Goal: Information Seeking & Learning: Learn about a topic

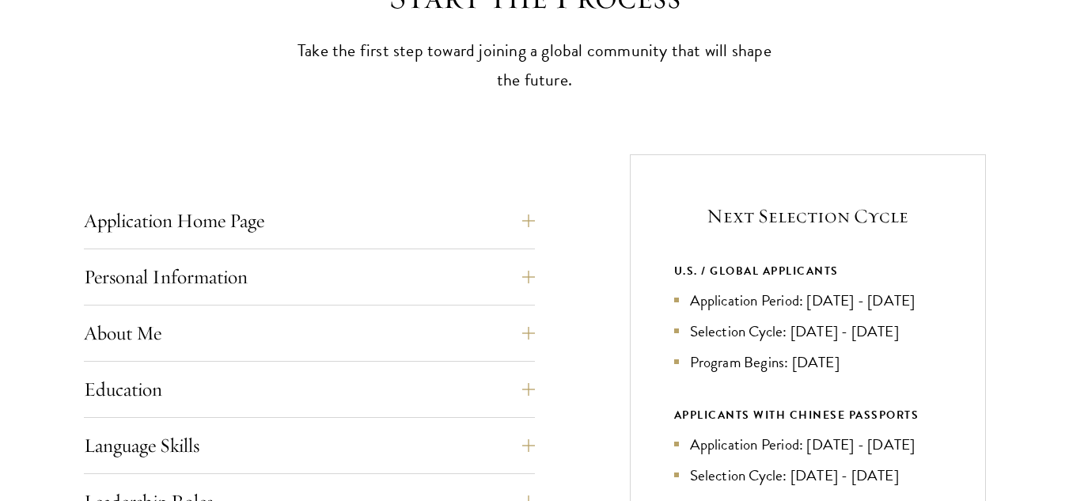
scroll to position [487, 0]
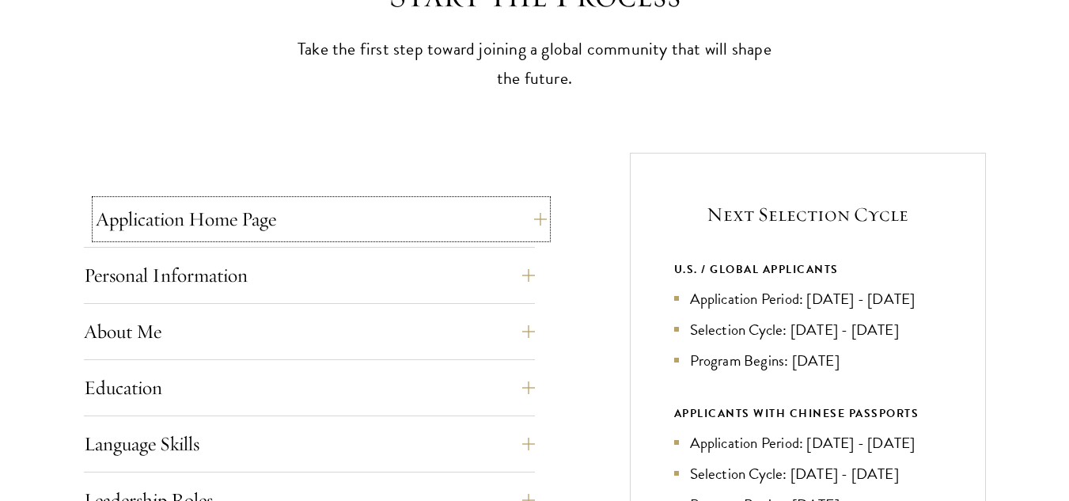
click at [520, 224] on button "Application Home Page" at bounding box center [321, 219] width 451 height 38
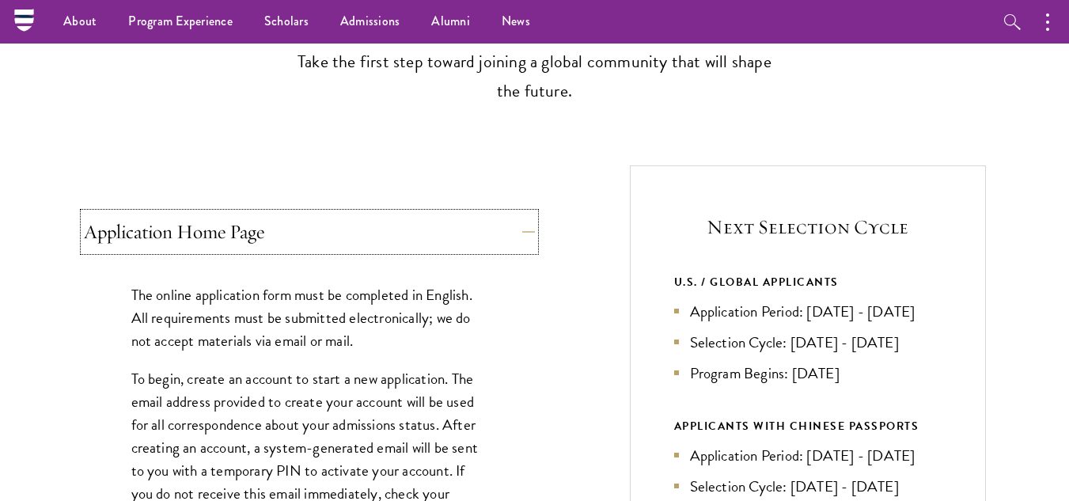
scroll to position [384, 0]
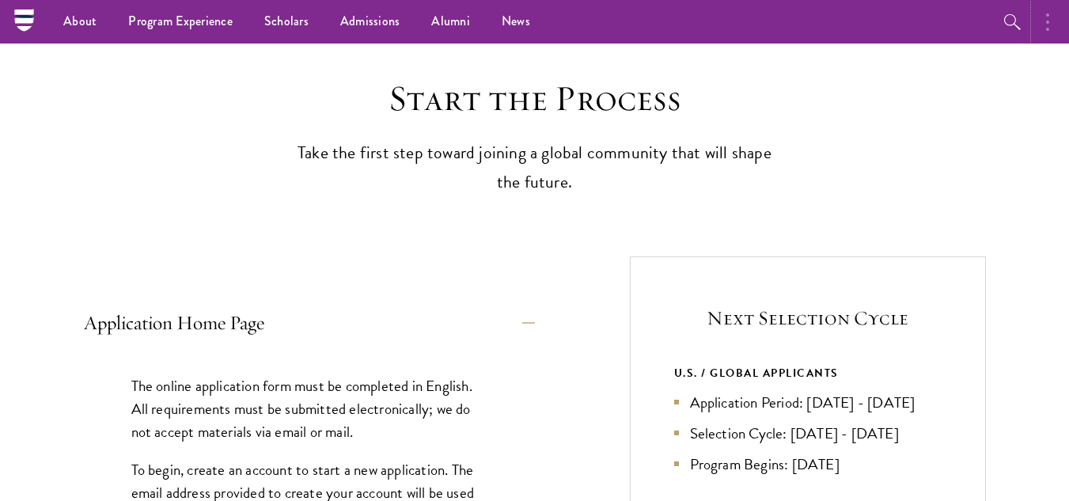
click at [1052, 29] on button "button" at bounding box center [1051, 22] width 35 height 44
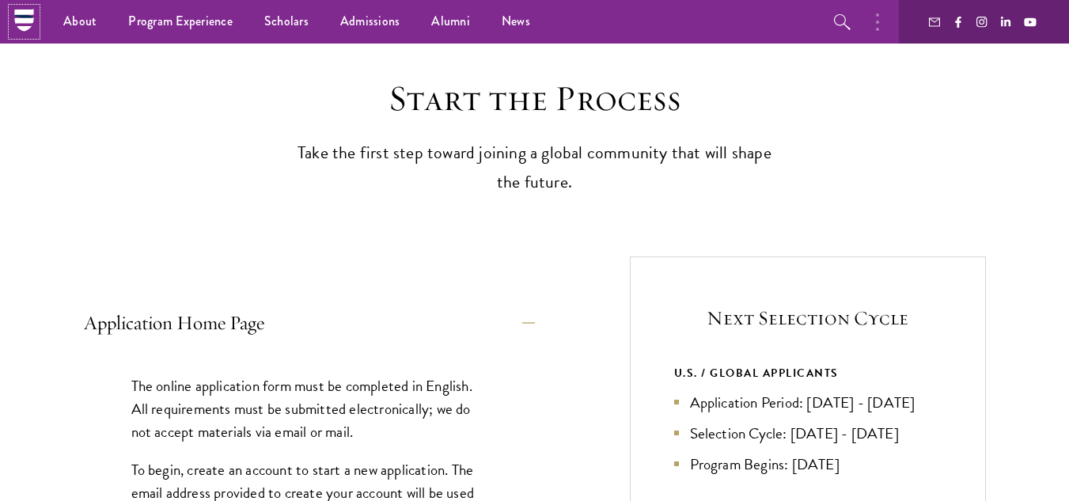
click at [21, 27] on icon at bounding box center [24, 28] width 15 height 6
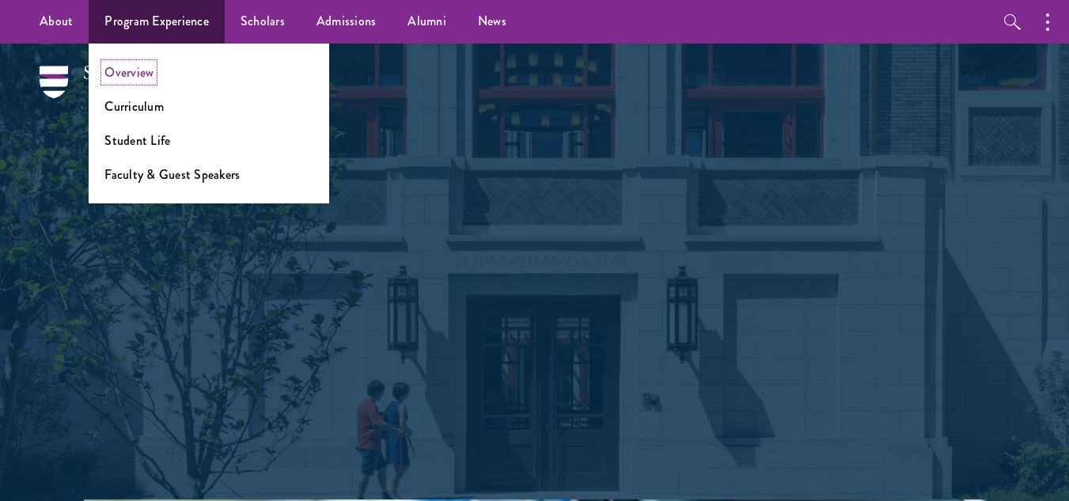
click at [131, 76] on link "Overview" at bounding box center [128, 72] width 49 height 18
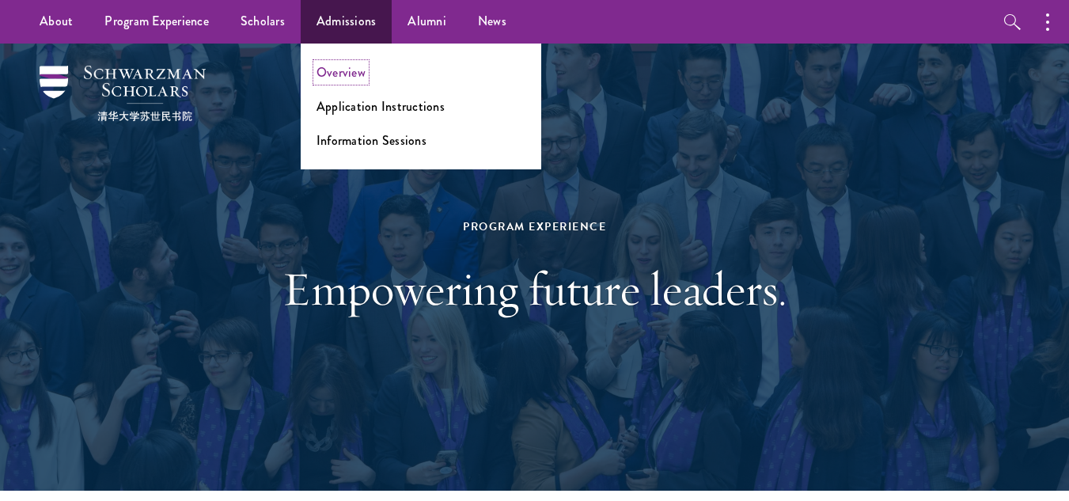
click at [346, 69] on link "Overview" at bounding box center [341, 72] width 49 height 18
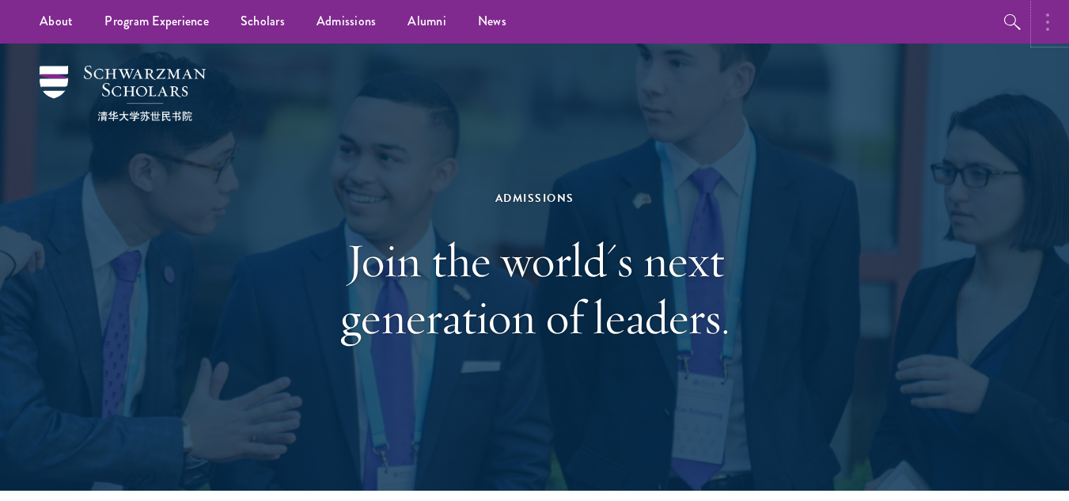
click at [1051, 19] on button "button" at bounding box center [1051, 22] width 35 height 44
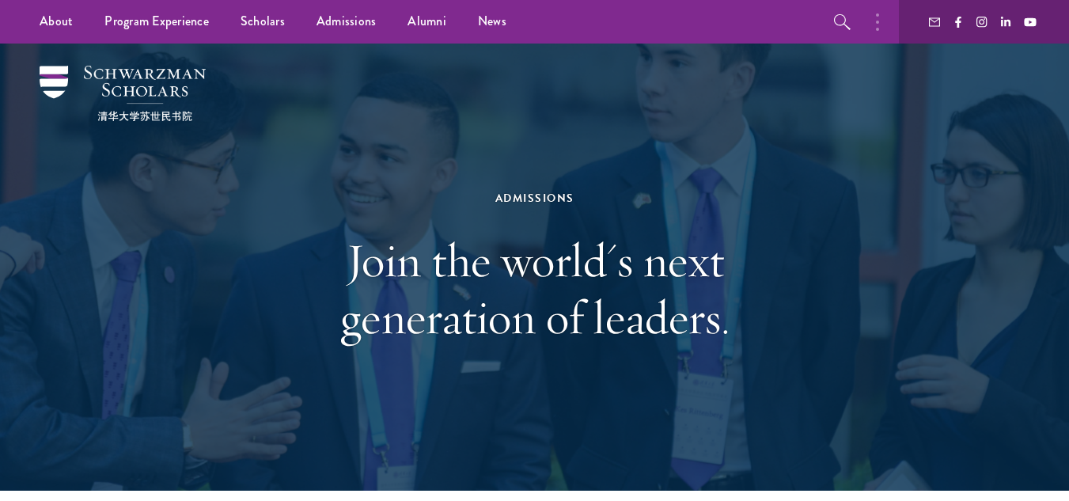
click at [477, 290] on h1 "Join the world's next generation of leaders." at bounding box center [535, 289] width 546 height 114
